Goal: Complete application form

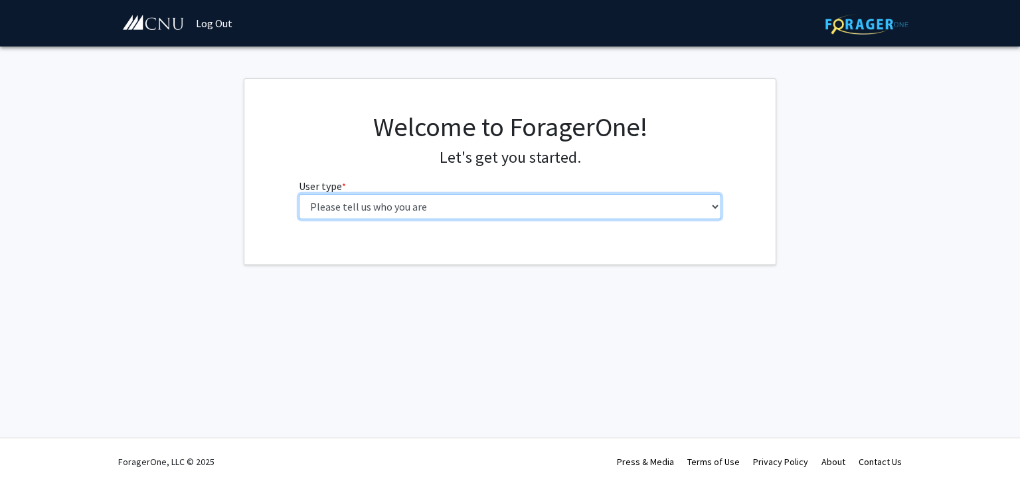
click at [520, 202] on select "Please tell us who you are Undergraduate Student Master's Student Doctoral Cand…" at bounding box center [510, 206] width 423 height 25
select select "1: undergrad"
click at [299, 194] on select "Please tell us who you are Undergraduate Student Master's Student Doctoral Cand…" at bounding box center [510, 206] width 423 height 25
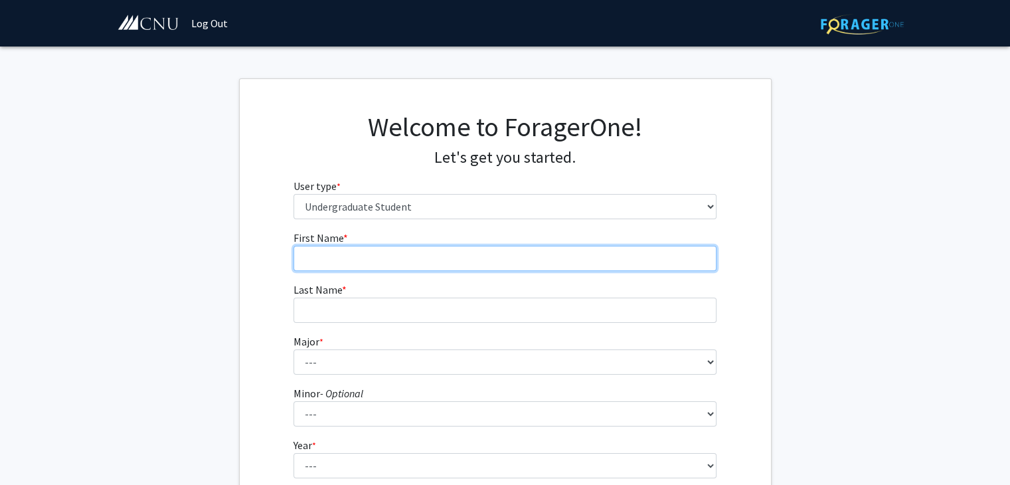
click at [508, 250] on input "First Name * required" at bounding box center [504, 258] width 423 height 25
type input "[PERSON_NAME]"
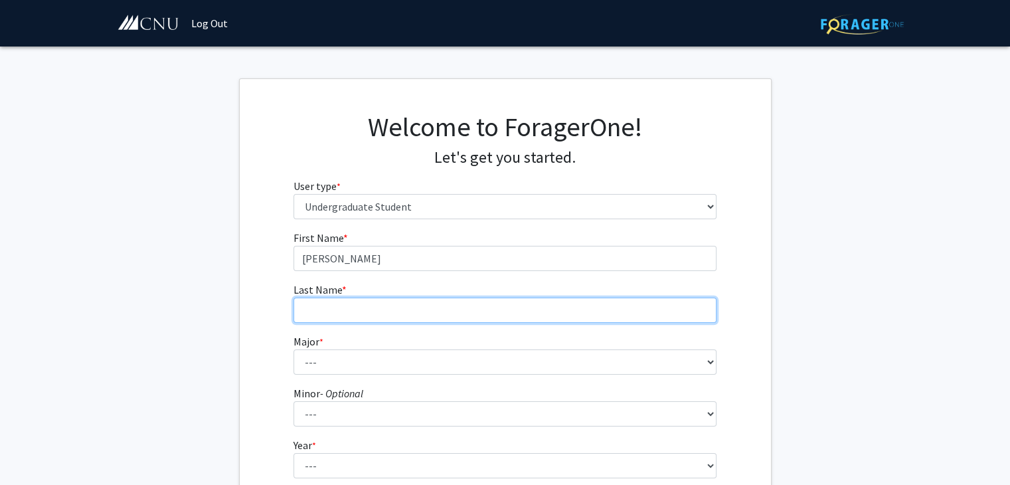
click at [429, 305] on input "Last Name * required" at bounding box center [504, 309] width 423 height 25
type input "[PERSON_NAME]"
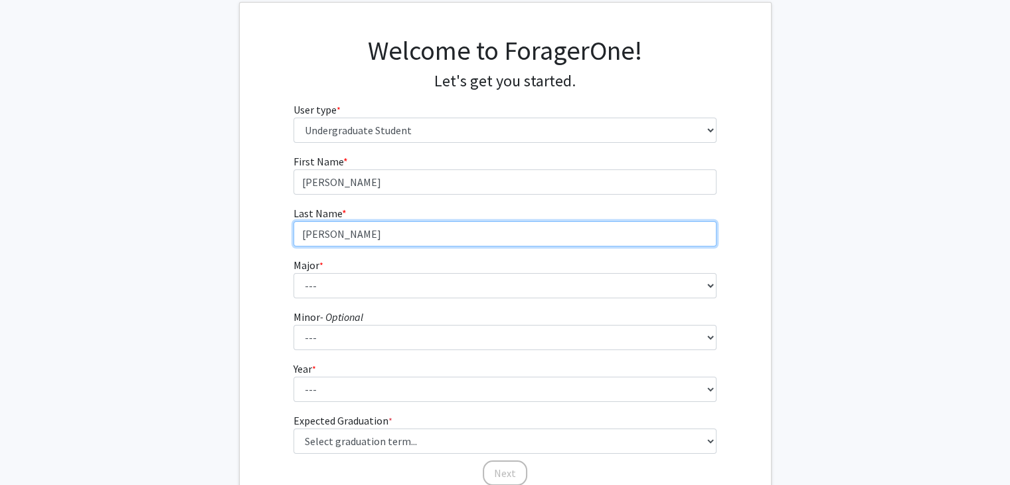
scroll to position [82, 0]
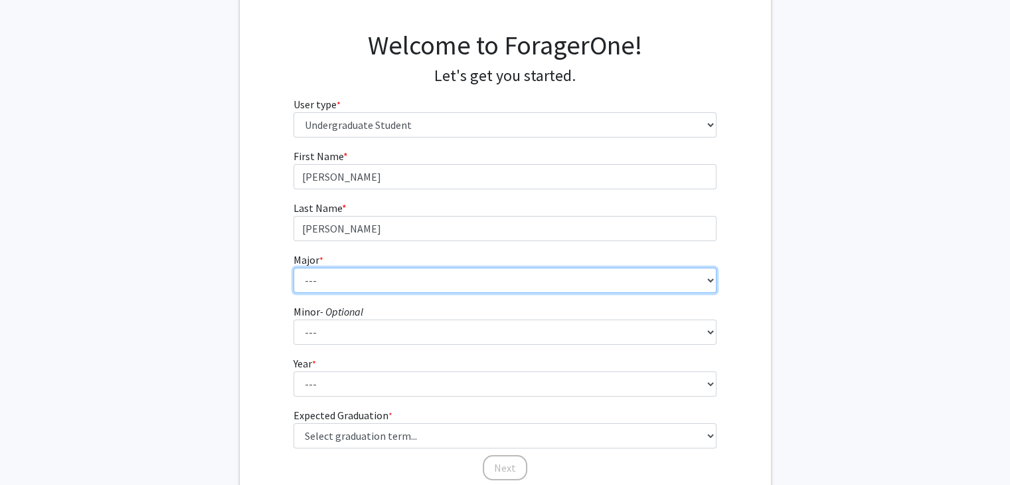
click at [497, 285] on select "--- Accounting Applied Physics Art History Biochemistry Biology Chemistry Class…" at bounding box center [504, 280] width 423 height 25
select select "24: 635"
click at [293, 268] on select "--- Accounting Applied Physics Art History Biochemistry Biology Chemistry Class…" at bounding box center [504, 280] width 423 height 25
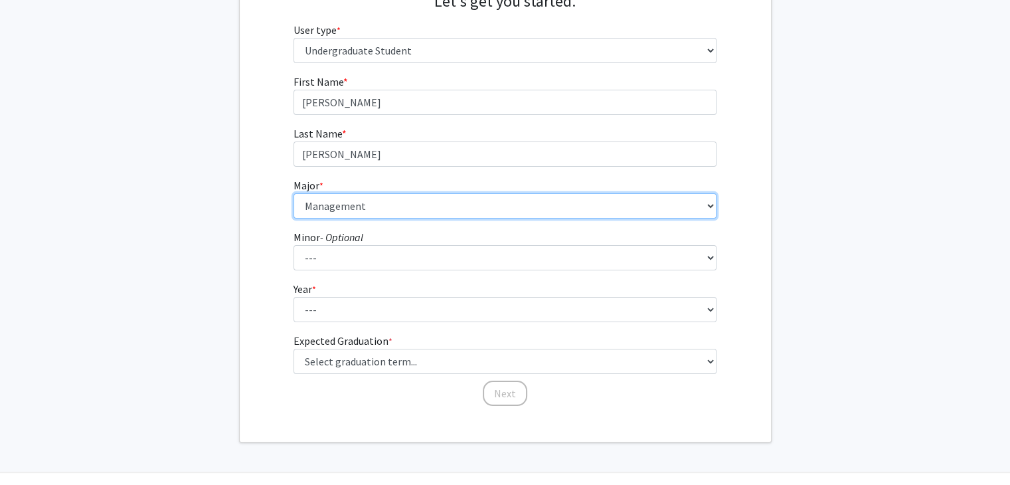
scroll to position [157, 0]
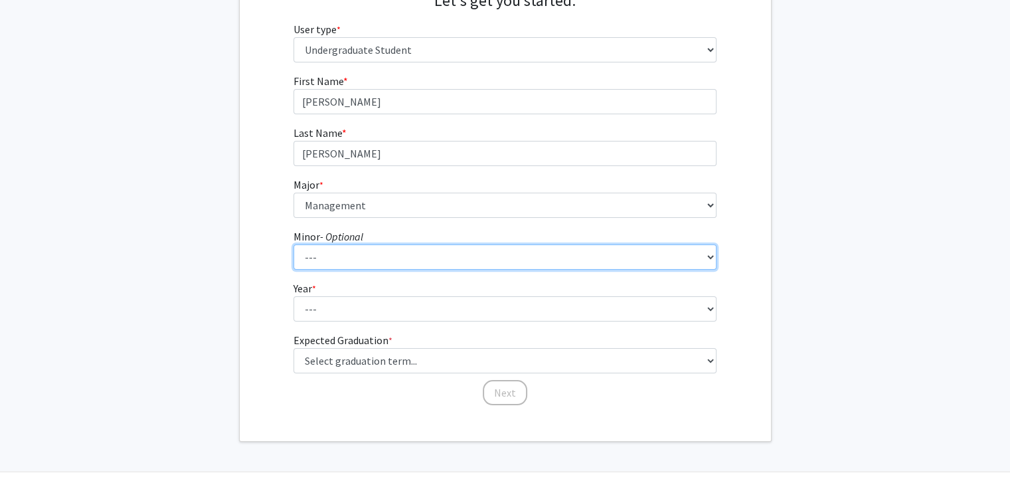
click at [359, 256] on select "--- African American Studies American Studies Anthropology Asian Studies Busine…" at bounding box center [504, 256] width 423 height 25
select select "18: 421"
click at [293, 244] on select "--- African American Studies American Studies Anthropology Asian Studies Busine…" at bounding box center [504, 256] width 423 height 25
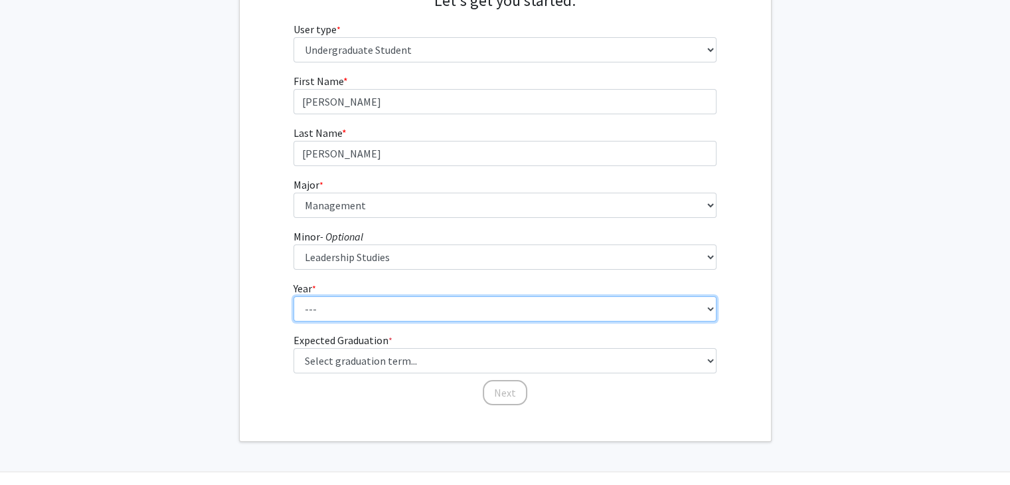
click at [394, 300] on select "--- First-year Sophomore Junior Senior Postbaccalaureate Certificate" at bounding box center [504, 308] width 423 height 25
select select "2: sophomore"
click at [293, 296] on select "--- First-year Sophomore Junior Senior Postbaccalaureate Certificate" at bounding box center [504, 308] width 423 height 25
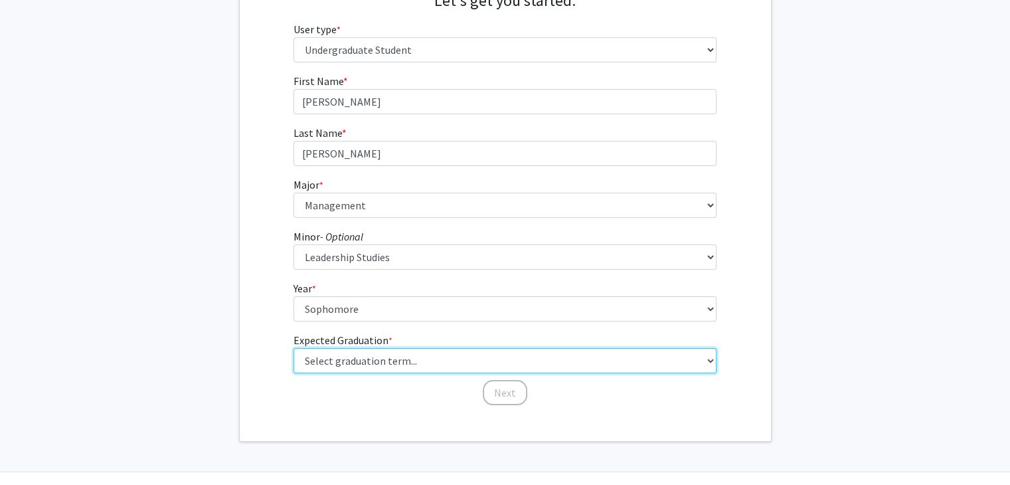
click at [396, 355] on select "Select graduation term... Spring 2025 Summer 2025 Fall 2025 Winter 2025 Spring …" at bounding box center [504, 360] width 423 height 25
select select "13: spring_2028"
click at [293, 348] on select "Select graduation term... Spring 2025 Summer 2025 Fall 2025 Winter 2025 Spring …" at bounding box center [504, 360] width 423 height 25
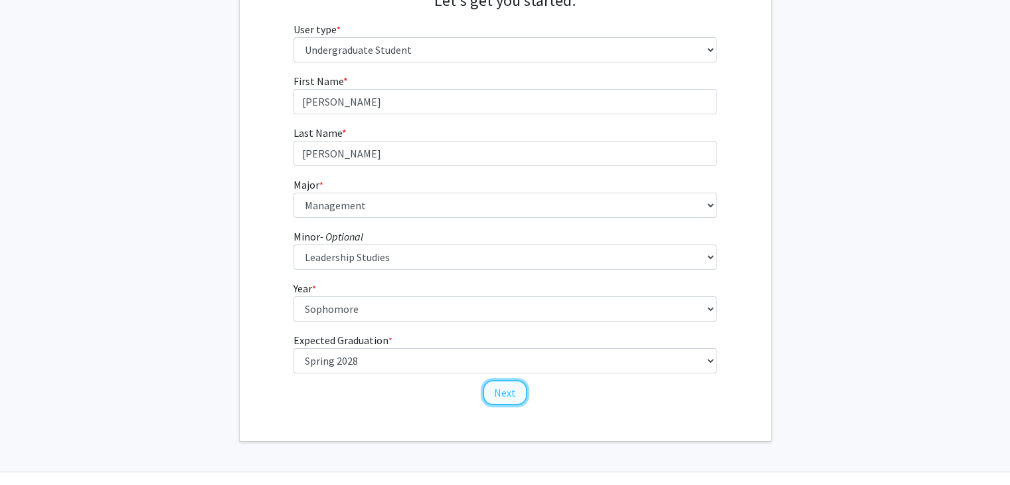
click at [490, 391] on button "Next" at bounding box center [505, 392] width 44 height 25
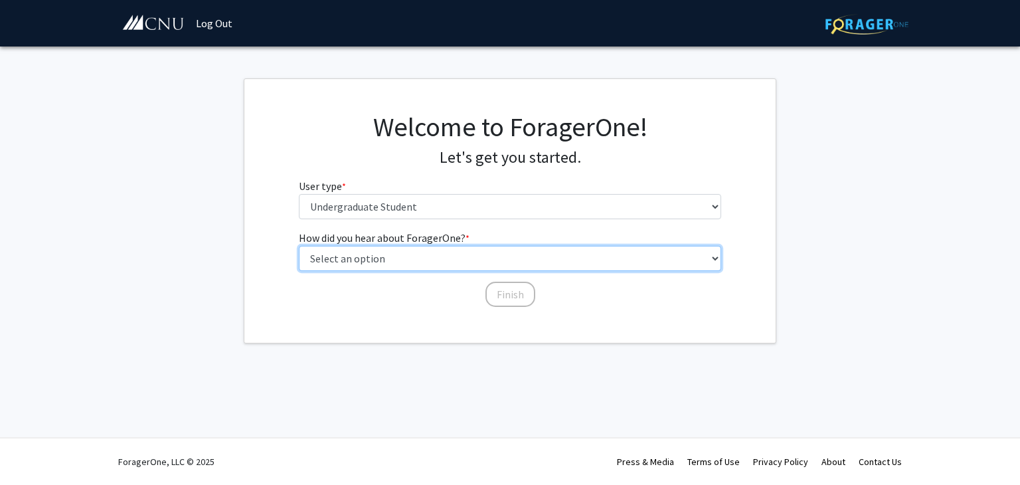
click at [478, 266] on select "Select an option Peer/student recommendation Faculty/staff recommendation Unive…" at bounding box center [510, 258] width 423 height 25
select select "4: university_email"
click at [299, 246] on select "Select an option Peer/student recommendation Faculty/staff recommendation Unive…" at bounding box center [510, 258] width 423 height 25
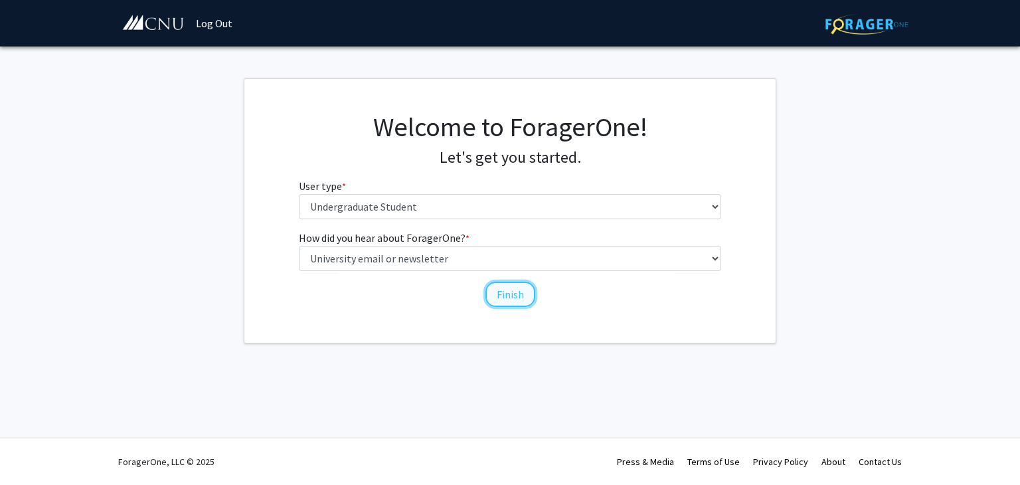
click at [517, 298] on button "Finish" at bounding box center [510, 294] width 50 height 25
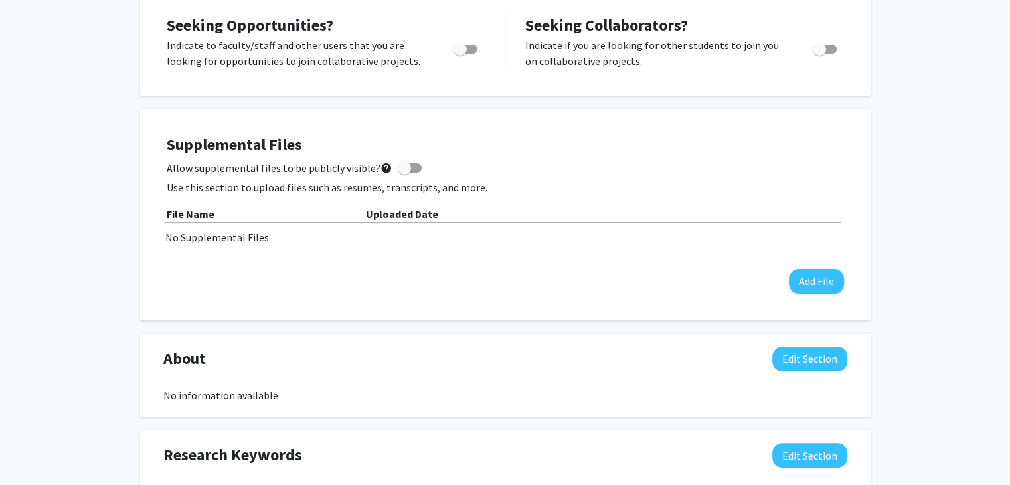
scroll to position [285, 0]
